Goal: Communication & Community: Answer question/provide support

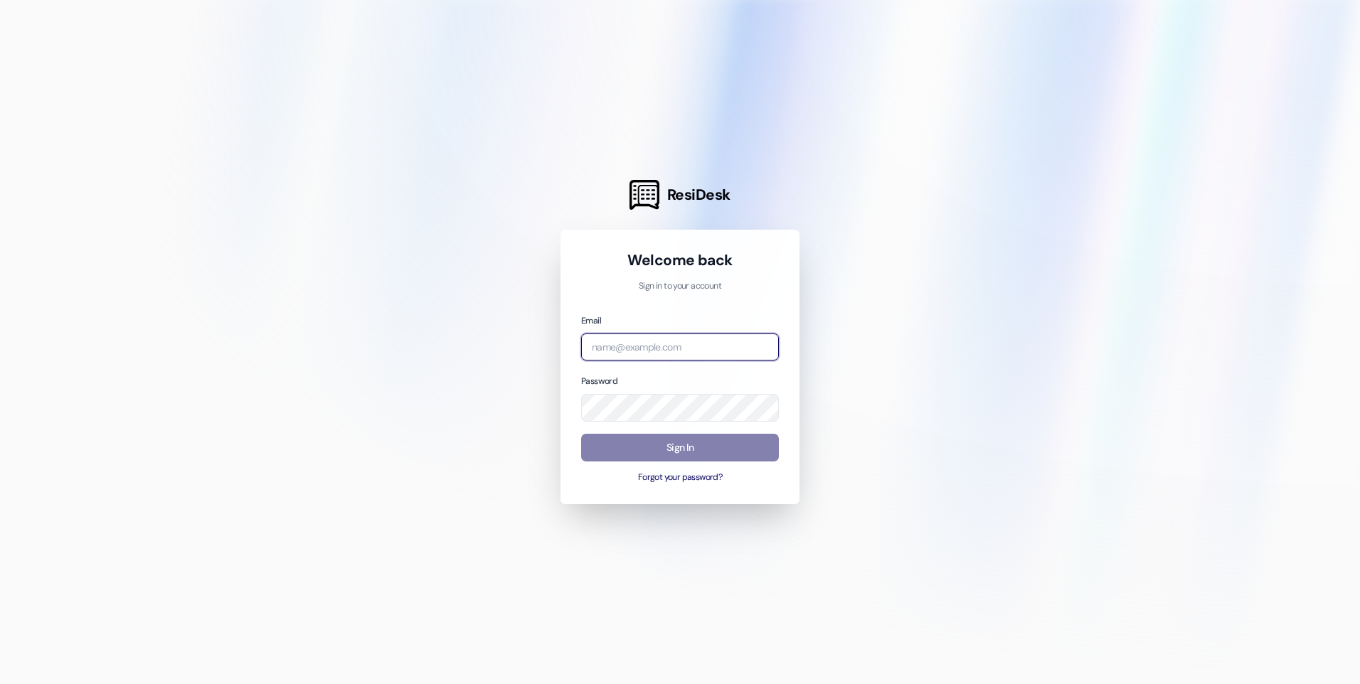
click at [627, 344] on input "email" at bounding box center [680, 348] width 198 height 28
type input "[EMAIL_ADDRESS][DOMAIN_NAME]"
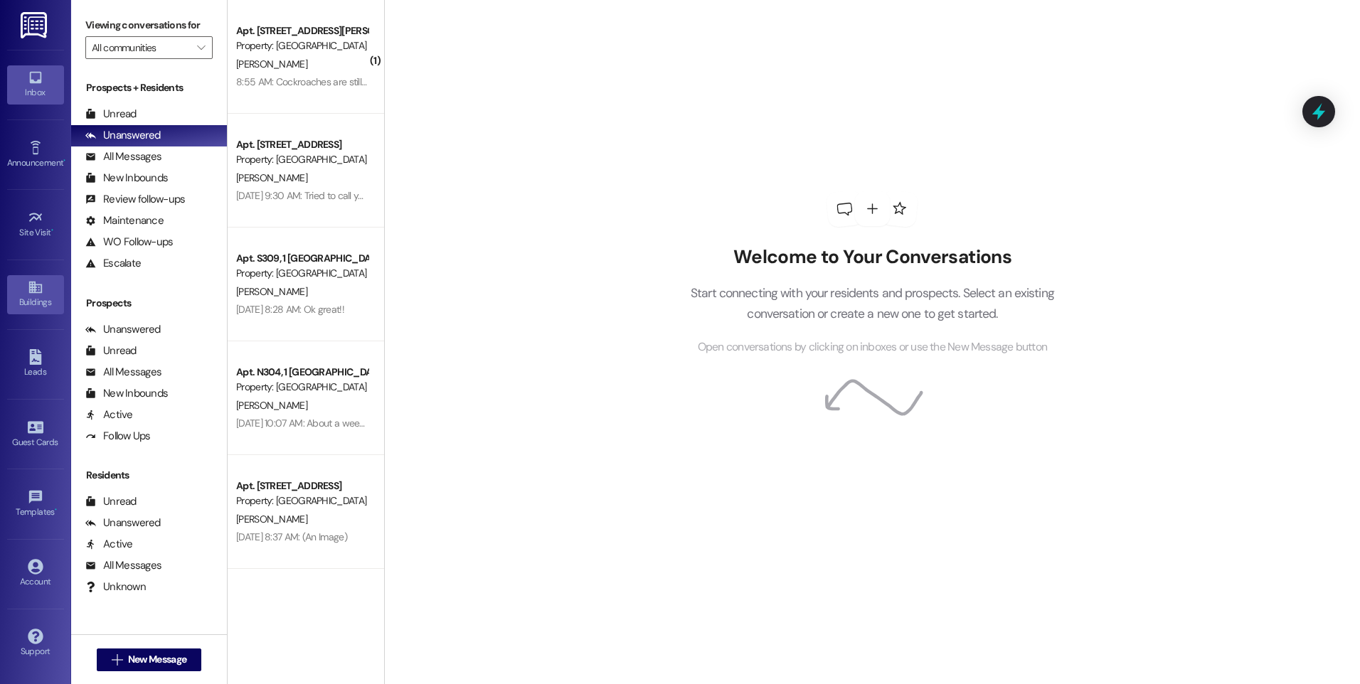
click at [49, 291] on link "Buildings" at bounding box center [35, 294] width 57 height 38
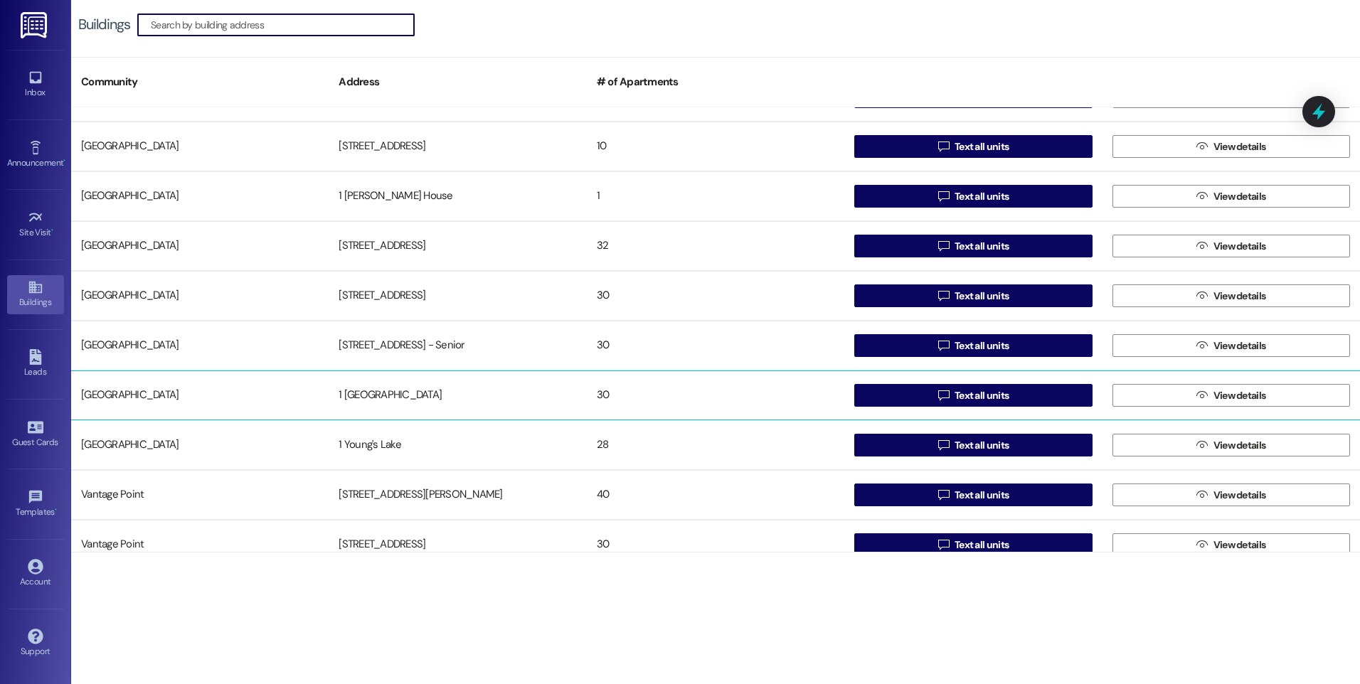
scroll to position [402, 0]
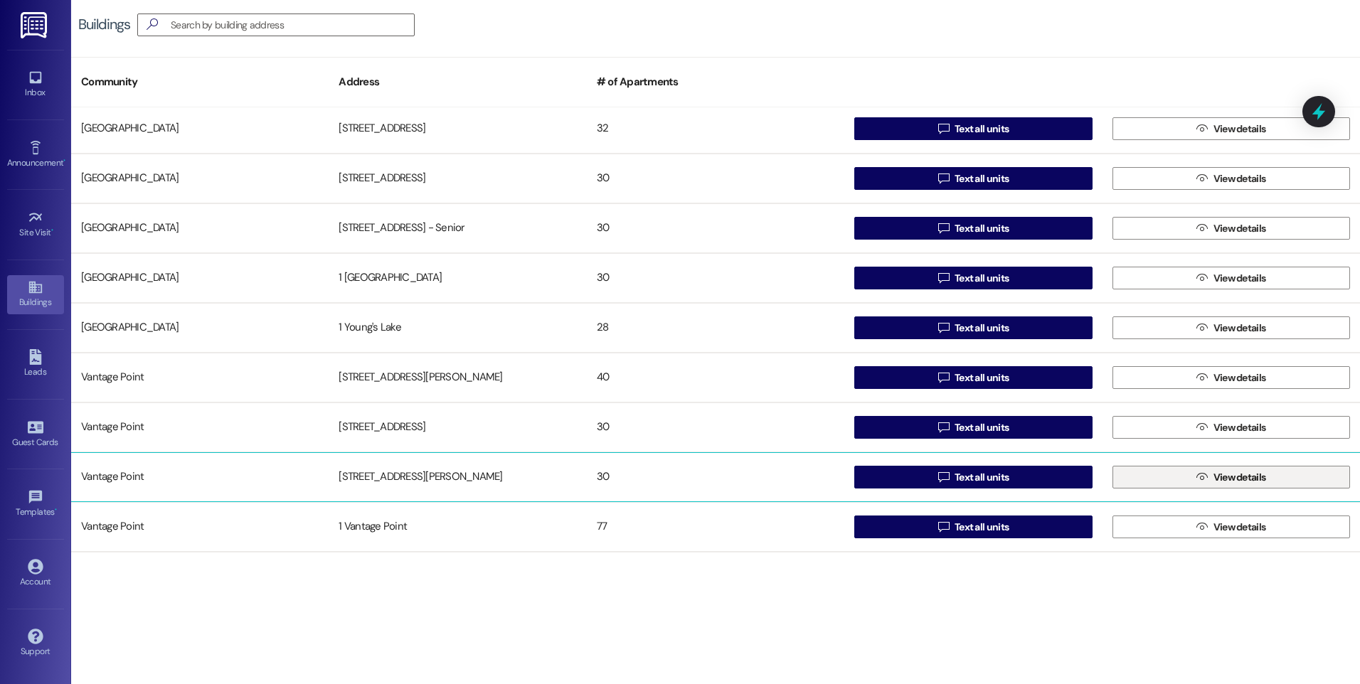
click at [1186, 485] on button " View details" at bounding box center [1232, 477] width 238 height 23
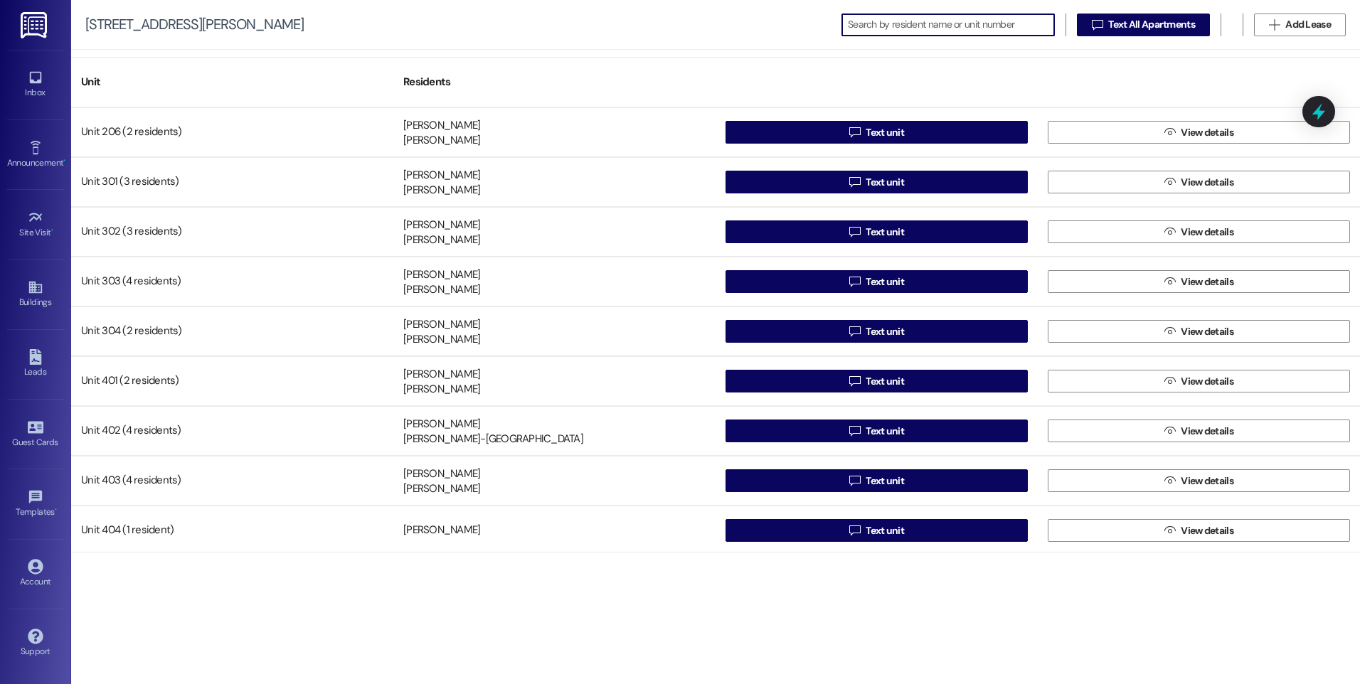
scroll to position [569, 0]
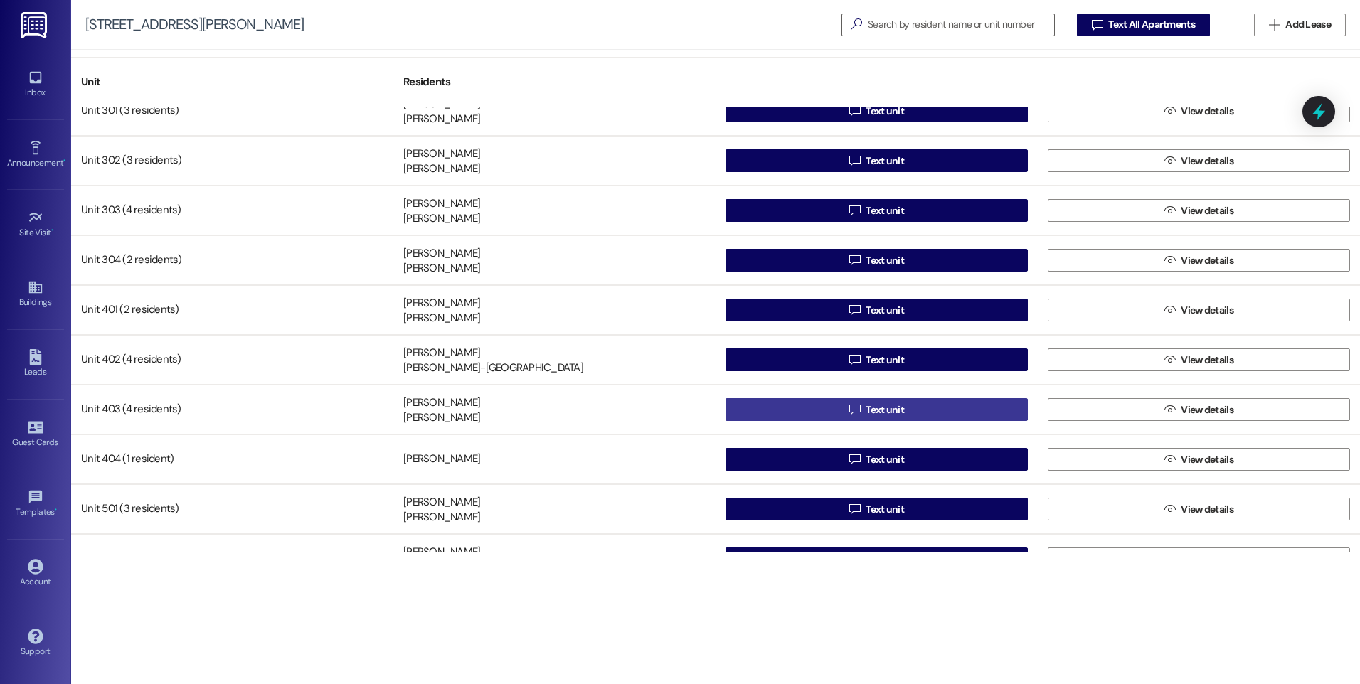
click at [838, 413] on button " Text unit" at bounding box center [877, 409] width 302 height 23
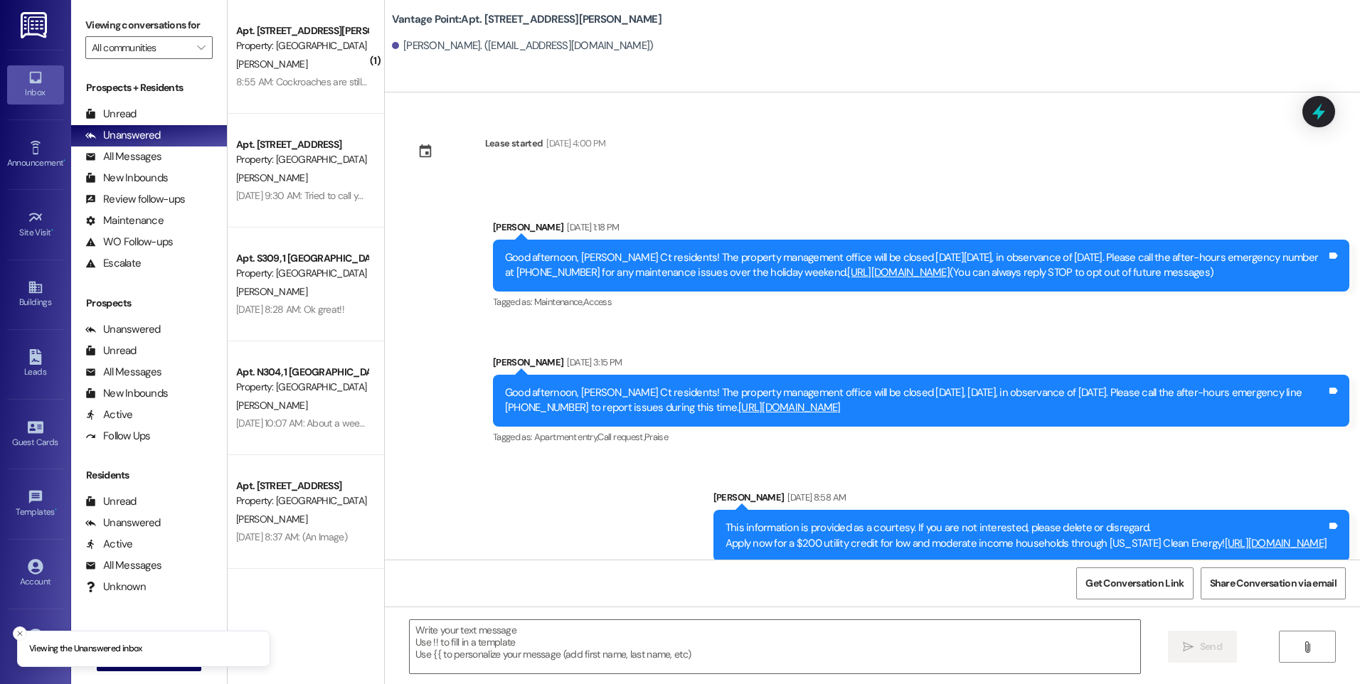
scroll to position [2519, 0]
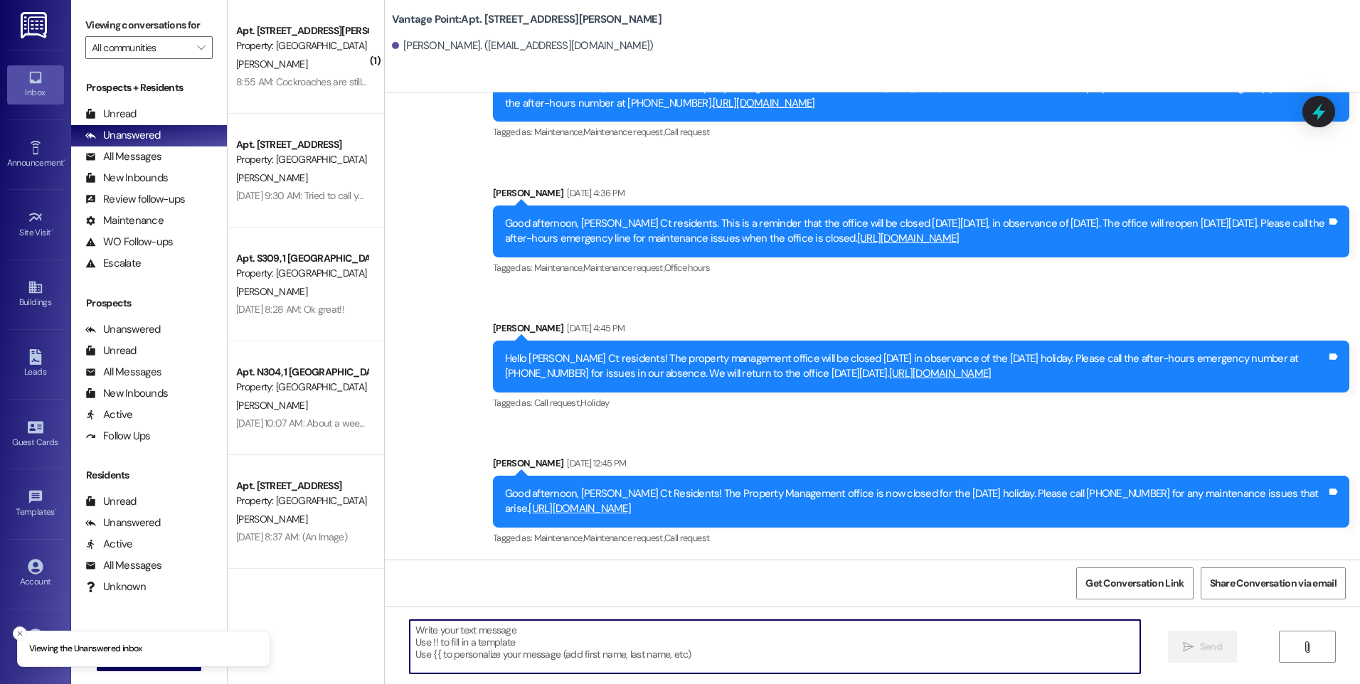
click at [559, 636] on textarea at bounding box center [775, 646] width 730 height 53
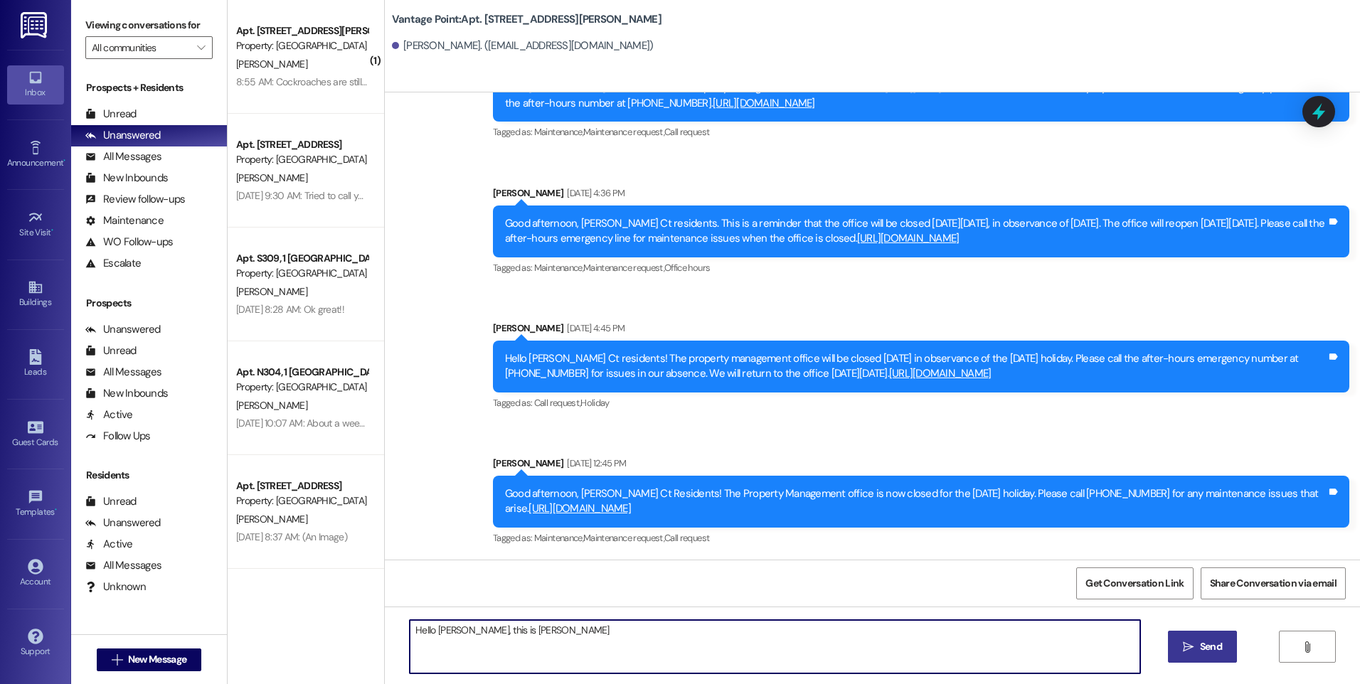
type textarea "Hello [PERSON_NAME], this is [PERSON_NAME]"
click at [1173, 653] on button " Send" at bounding box center [1202, 647] width 69 height 32
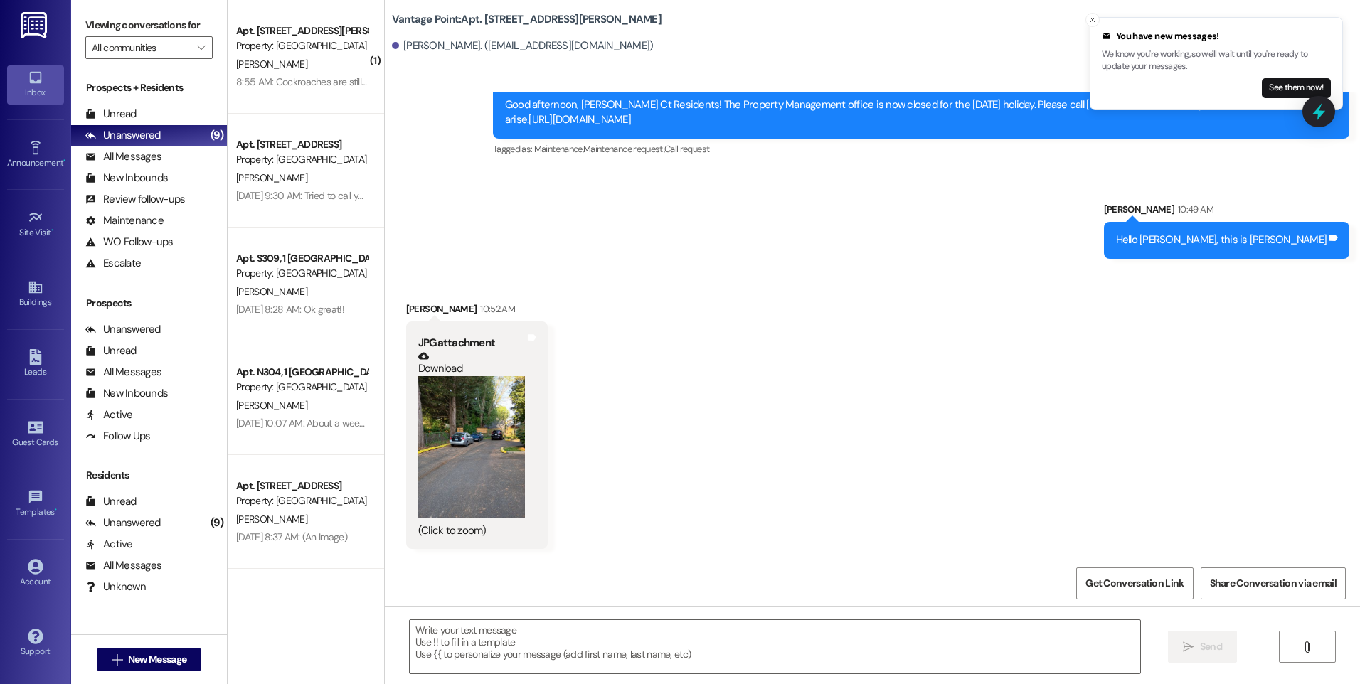
scroll to position [3200, 0]
